Goal: Information Seeking & Learning: Find specific fact

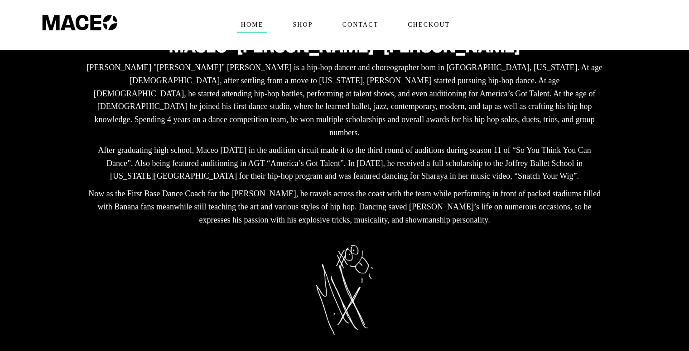
scroll to position [226, 0]
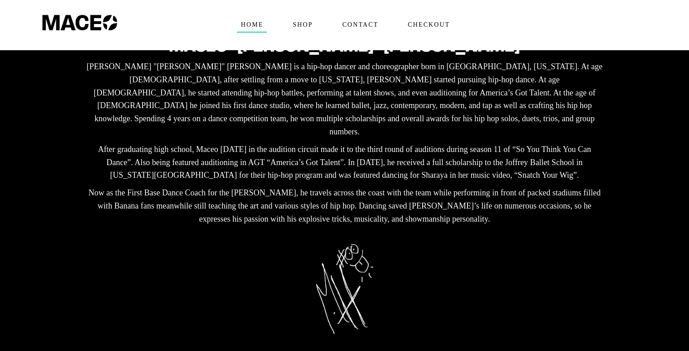
click at [364, 149] on p "After graduating high school, Maceo [DATE] in the audition circuit made it to t…" at bounding box center [344, 162] width 521 height 39
copy p "Sharaya"
